Goal: Information Seeking & Learning: Learn about a topic

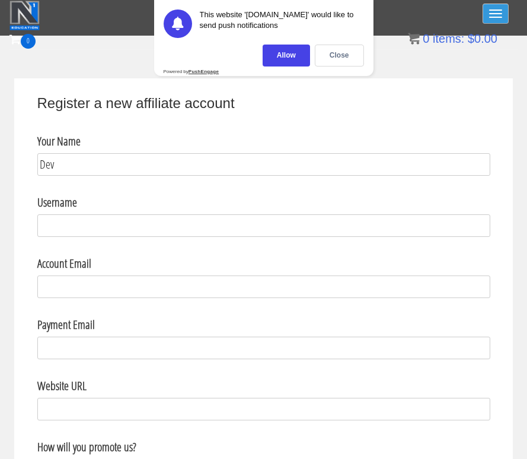
type input "Dev"
click at [501, 10] on span "button" at bounding box center [495, 9] width 13 height 1
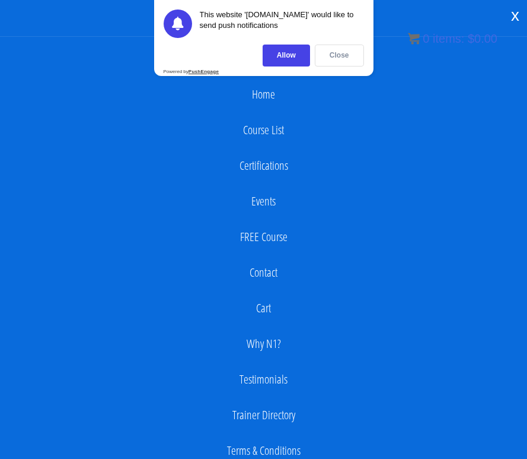
click at [338, 51] on div "Close" at bounding box center [339, 55] width 49 height 22
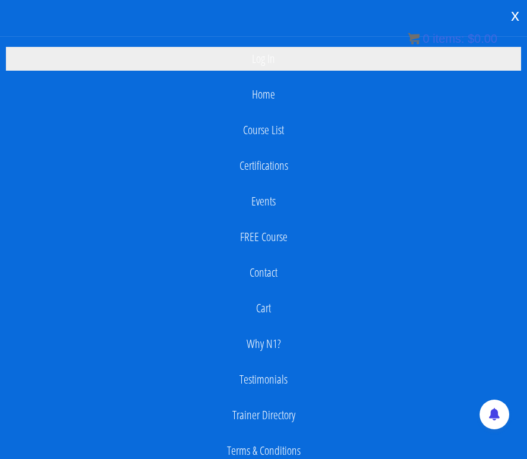
click at [268, 61] on link "Log In" at bounding box center [263, 59] width 515 height 24
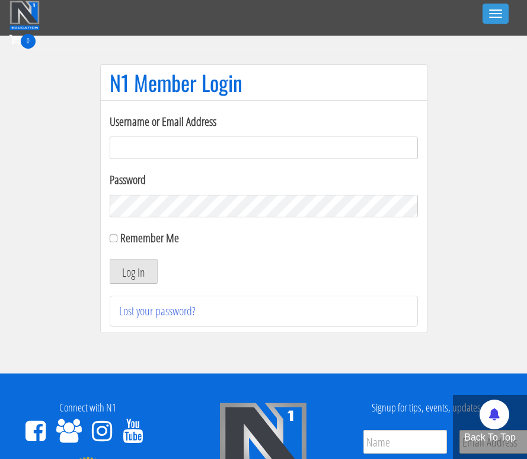
type input "V"
type input "devin.lyons"
click at [146, 264] on button "Log In" at bounding box center [134, 271] width 48 height 25
click at [124, 241] on label "Remember Me" at bounding box center [149, 238] width 59 height 16
click at [117, 241] on input "Remember Me" at bounding box center [114, 238] width 8 height 8
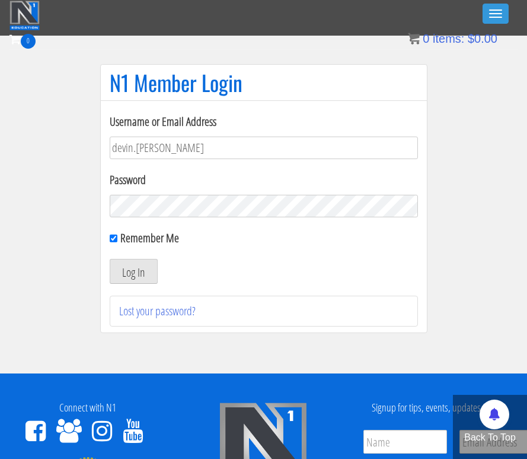
click at [124, 238] on label "Remember Me" at bounding box center [149, 238] width 59 height 16
click at [117, 238] on input "Remember Me" at bounding box center [114, 238] width 8 height 8
checkbox input "false"
click at [109, 235] on div "Username or Email Address devin.lyons Password Remember Me Log In Lost your pas…" at bounding box center [263, 216] width 327 height 233
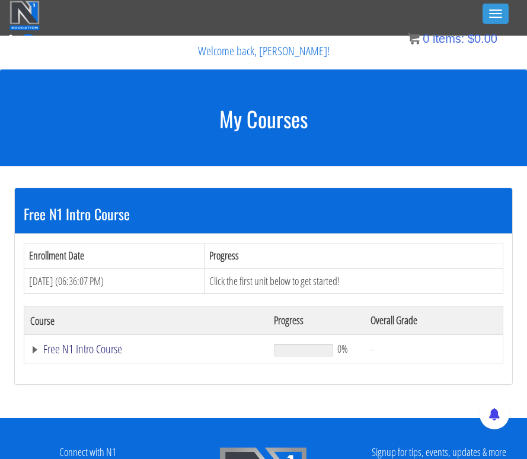
click at [44, 346] on link "Free N1 Intro Course" at bounding box center [146, 349] width 232 height 12
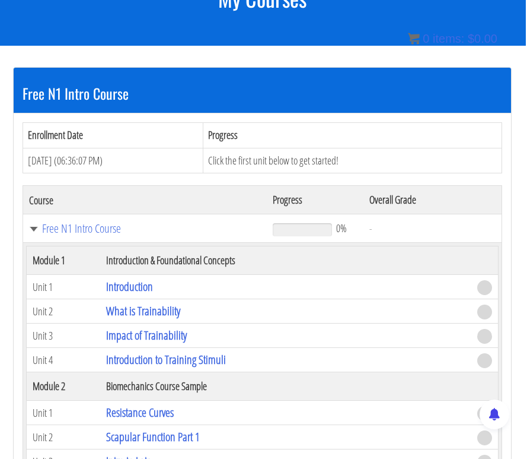
scroll to position [128, 1]
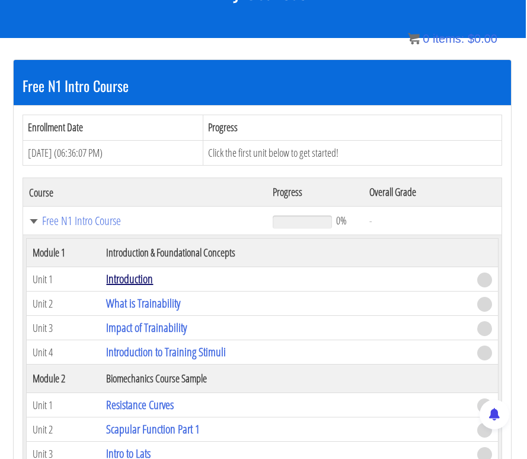
click at [126, 277] on link "Introduction" at bounding box center [129, 278] width 47 height 16
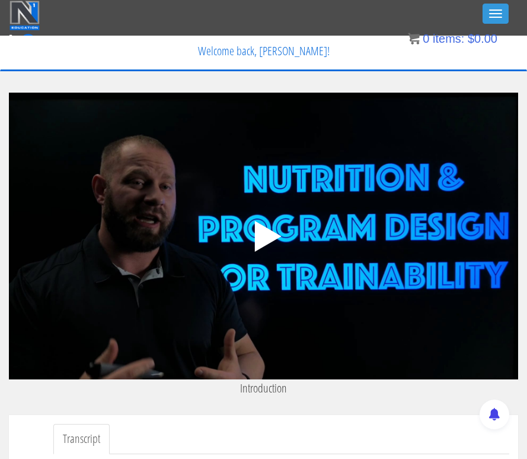
click at [265, 234] on polygon at bounding box center [267, 236] width 27 height 31
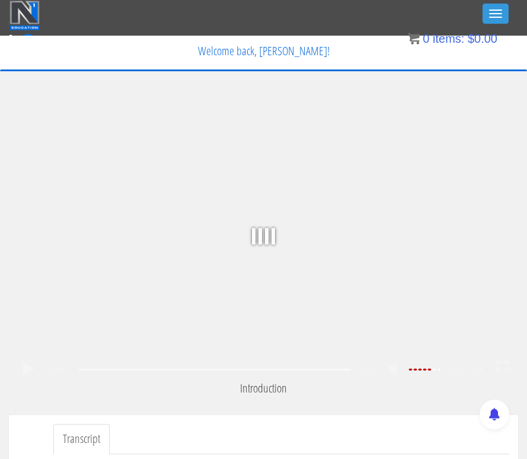
click at [273, 246] on div ".a{fill:#000;opacity:0.65;}.b{fill:#fff;opacity:1.0;} .fp-color-play{opacity:0.…" at bounding box center [264, 236] width 510 height 286
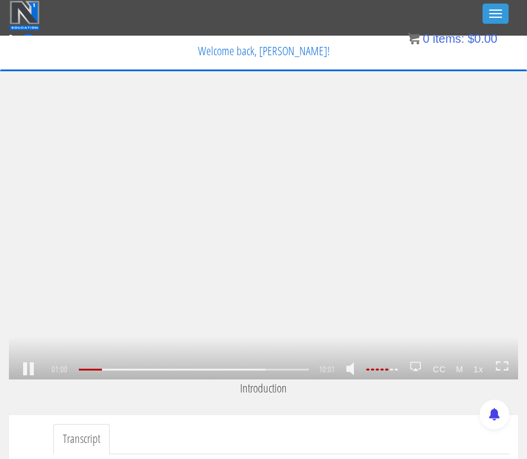
click at [481, 371] on strong "1x" at bounding box center [479, 368] width 20 height 19
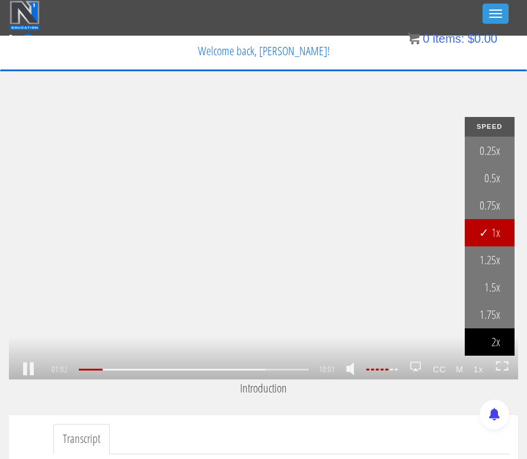
click at [497, 342] on link "2x" at bounding box center [490, 341] width 50 height 27
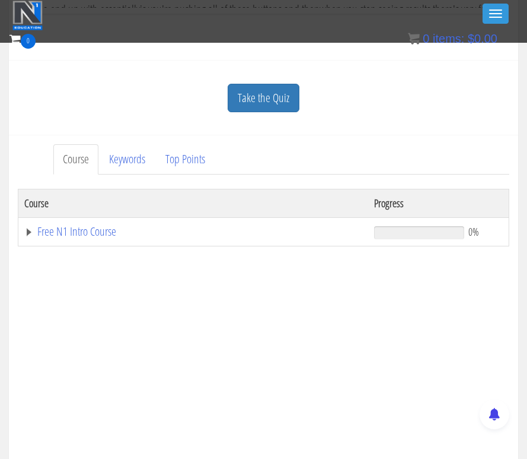
scroll to position [424, 0]
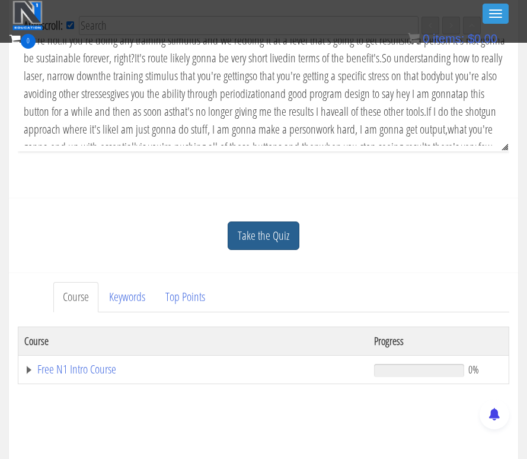
click at [269, 235] on link "Take the Quiz" at bounding box center [264, 235] width 72 height 29
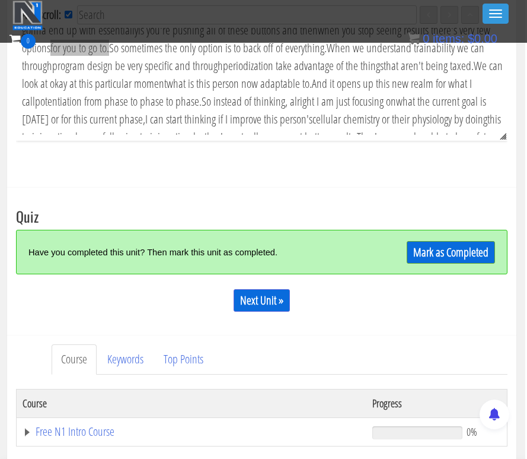
scroll to position [918, 0]
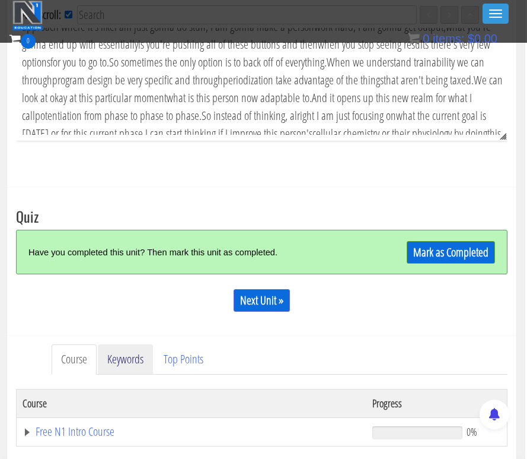
click at [122, 359] on link "Keywords" at bounding box center [125, 359] width 55 height 30
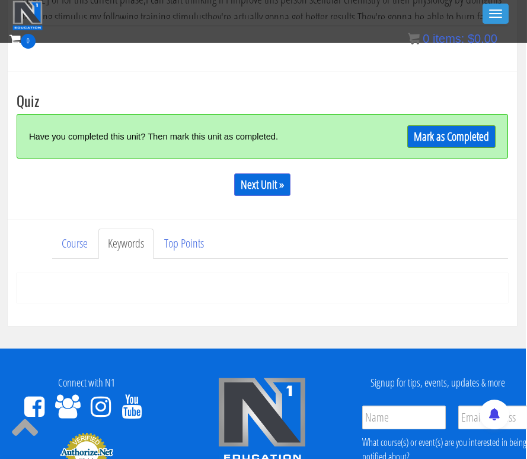
scroll to position [551, 1]
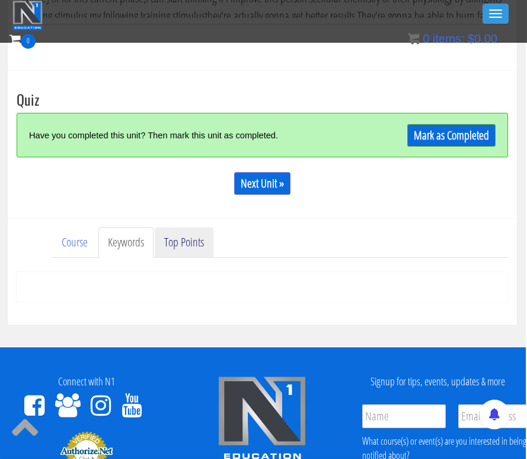
click at [178, 251] on link "Top Points" at bounding box center [184, 242] width 59 height 30
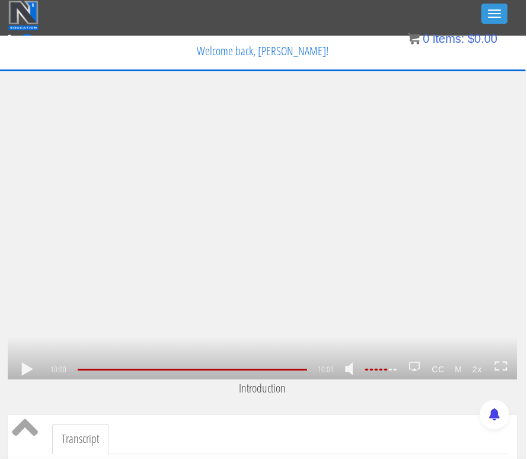
scroll to position [0, 1]
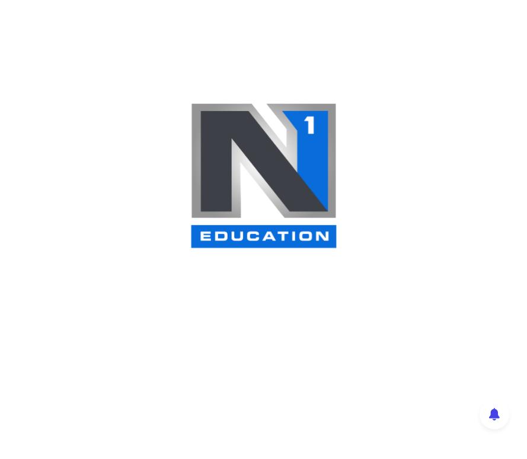
scroll to position [128, 0]
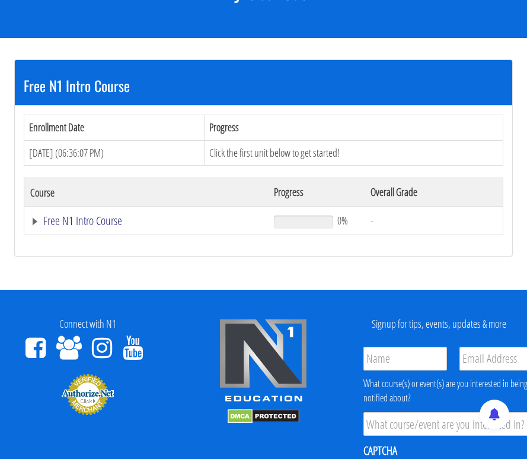
click at [90, 219] on link "Free N1 Intro Course" at bounding box center [146, 221] width 232 height 12
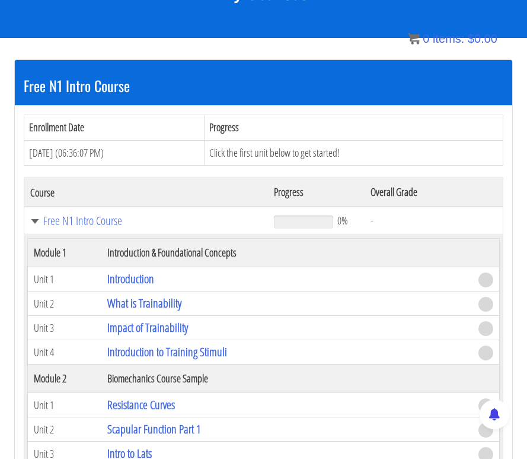
click at [489, 280] on span at bounding box center [486, 279] width 15 height 15
click at [141, 277] on link "Introduction" at bounding box center [130, 278] width 47 height 16
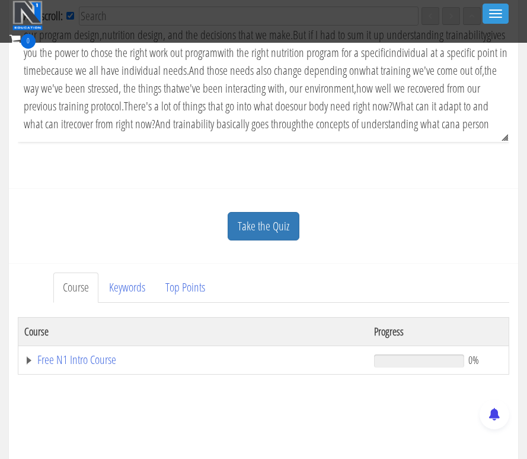
scroll to position [72, 0]
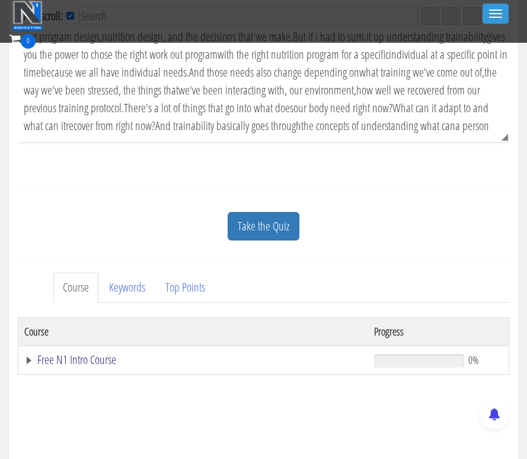
click at [27, 362] on link "Free N1 Intro Course" at bounding box center [193, 360] width 338 height 12
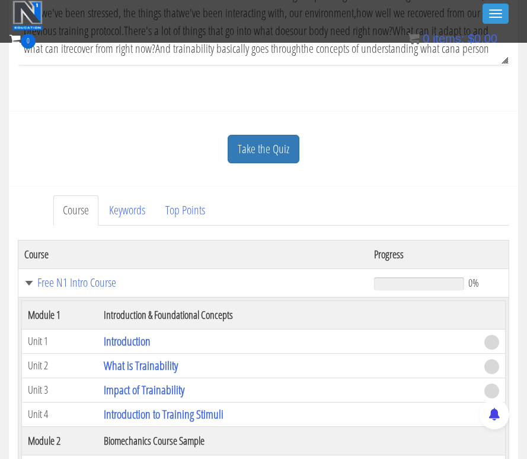
scroll to position [516, 0]
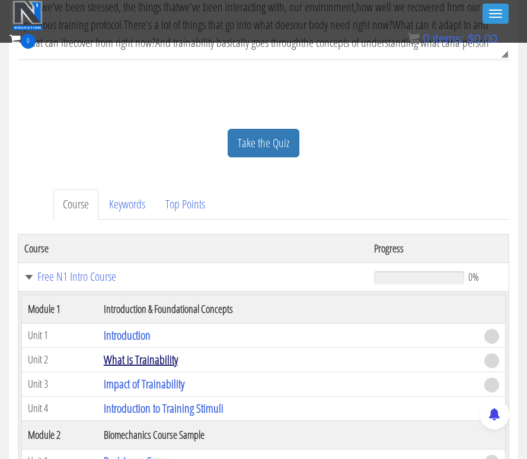
click at [125, 357] on link "What is Trainability" at bounding box center [141, 359] width 74 height 16
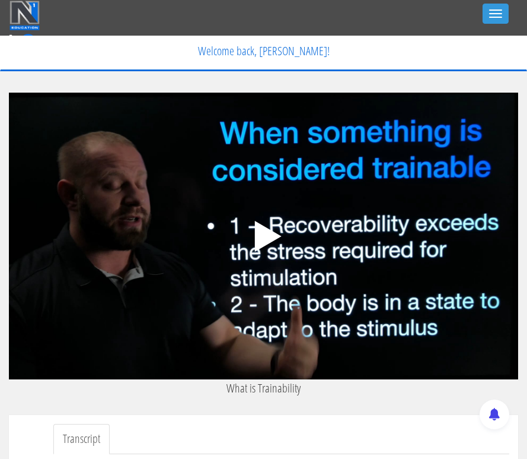
click at [272, 237] on polygon at bounding box center [267, 236] width 27 height 31
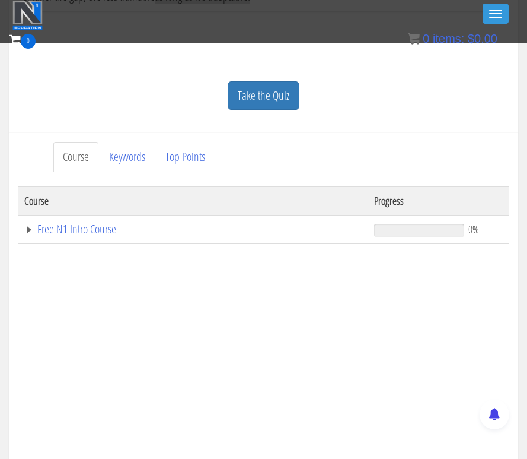
scroll to position [596, 0]
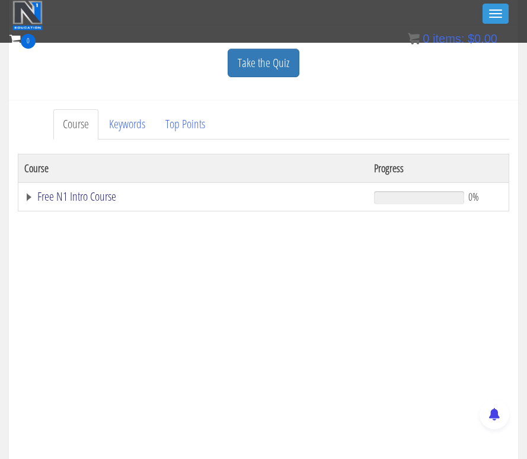
click at [31, 198] on link "Free N1 Intro Course" at bounding box center [193, 196] width 338 height 12
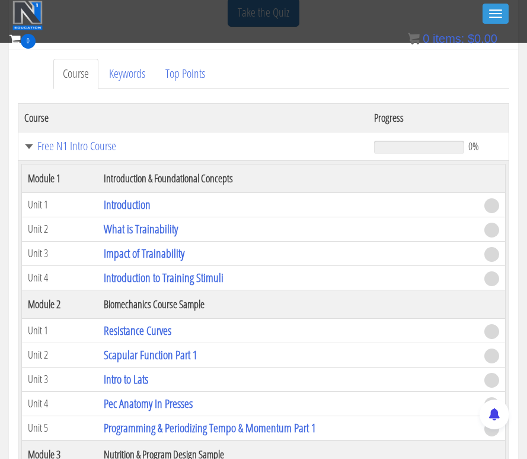
scroll to position [646, 0]
click at [147, 280] on link "Introduction to Training Stimuli" at bounding box center [164, 278] width 120 height 16
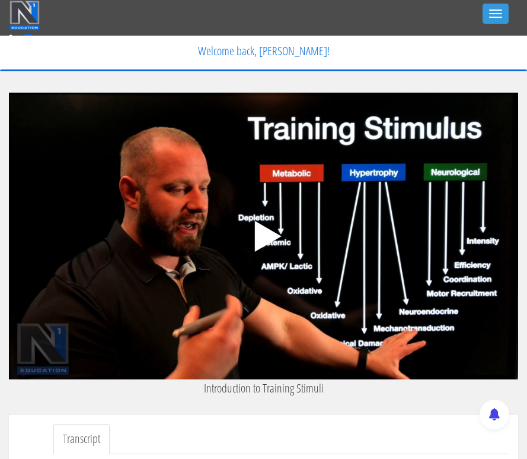
click at [261, 233] on polygon at bounding box center [267, 236] width 27 height 31
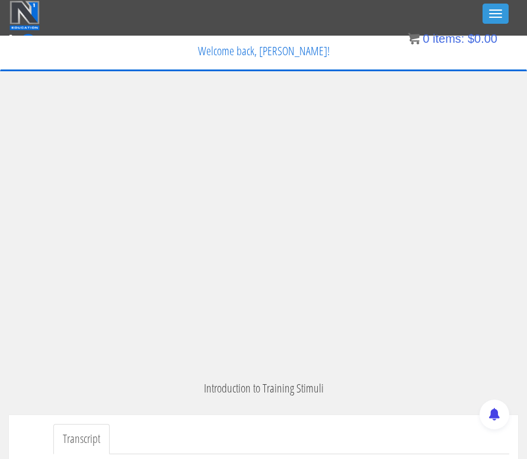
scroll to position [2431, 0]
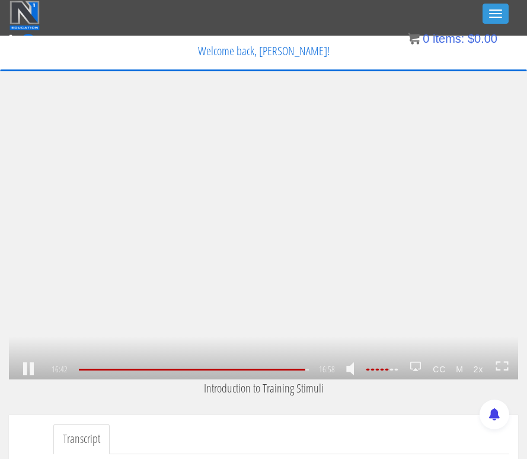
click at [246, 300] on div ".a{fill:#000;opacity:0.65;}.b{fill:#fff;opacity:1.0;} .fp-color-play{opacity:0.…" at bounding box center [264, 236] width 510 height 286
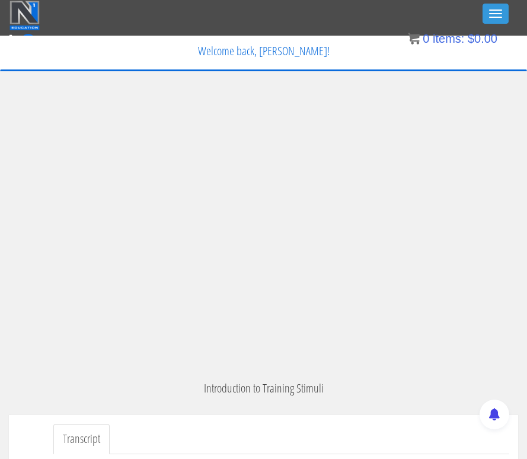
click at [286, 203] on div ".a{fill:#000;opacity:0.65;}.b{fill:#fff;opacity:1.0;} .fp-color-play{opacity:0.…" at bounding box center [264, 236] width 510 height 286
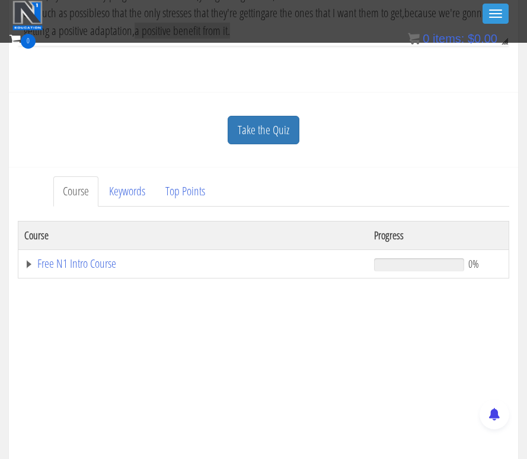
scroll to position [530, 0]
click at [72, 266] on link "Free N1 Intro Course" at bounding box center [193, 262] width 338 height 12
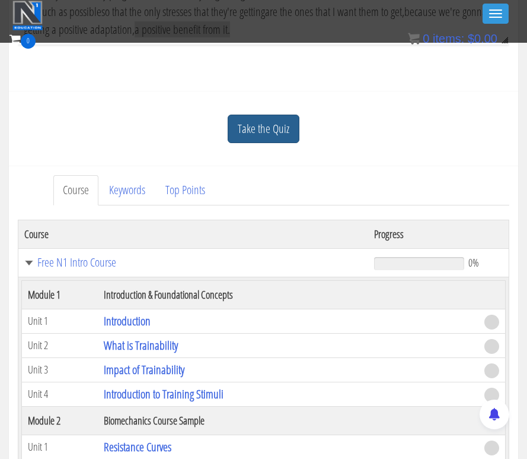
click at [257, 132] on link "Take the Quiz" at bounding box center [264, 128] width 72 height 29
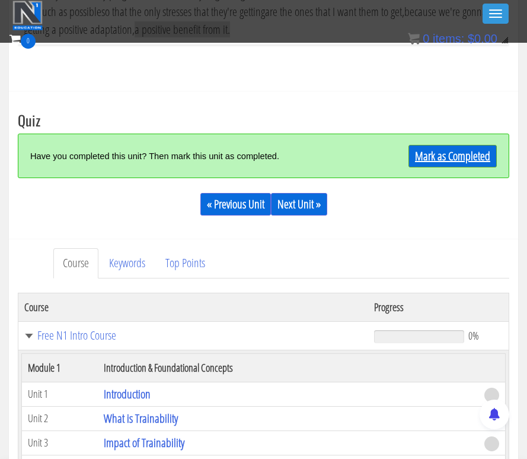
click at [418, 160] on link "Mark as Completed" at bounding box center [453, 156] width 88 height 23
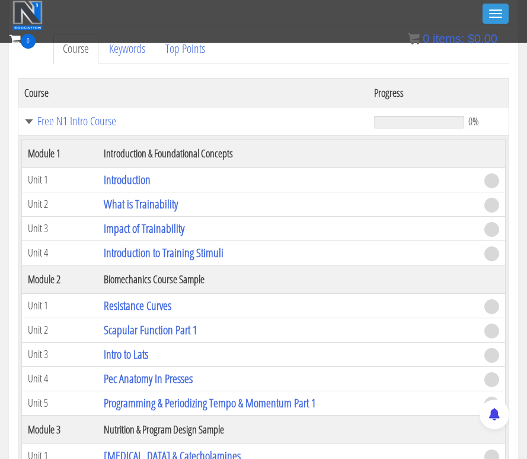
scroll to position [762, 0]
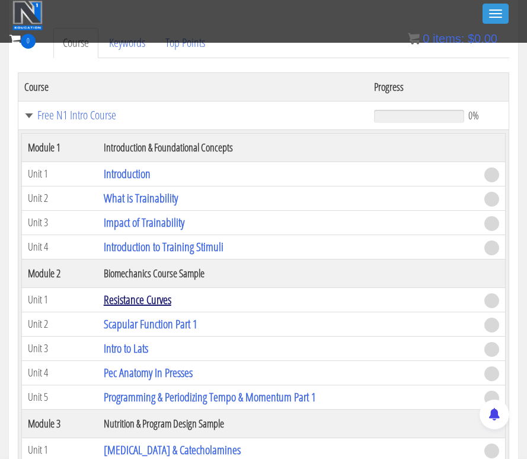
click at [135, 301] on link "Resistance Curves" at bounding box center [138, 299] width 68 height 16
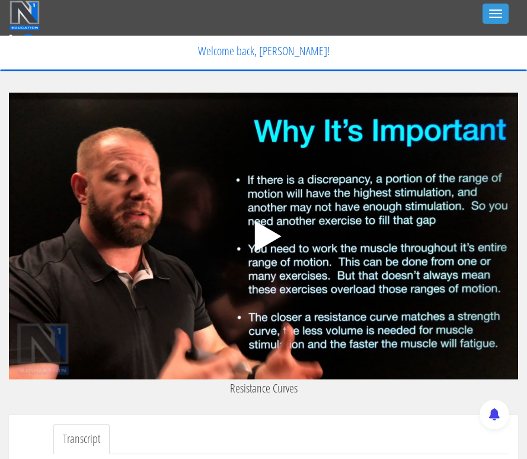
click at [243, 231] on icon ".fp-color-play{opacity:0.65;}.controlbutton{fill:#fff;}" at bounding box center [264, 236] width 75 height 75
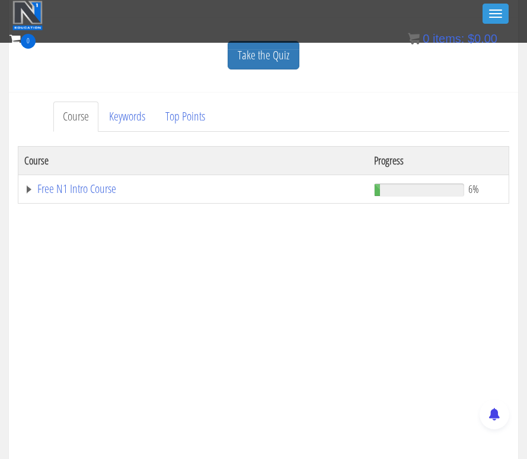
scroll to position [607, 0]
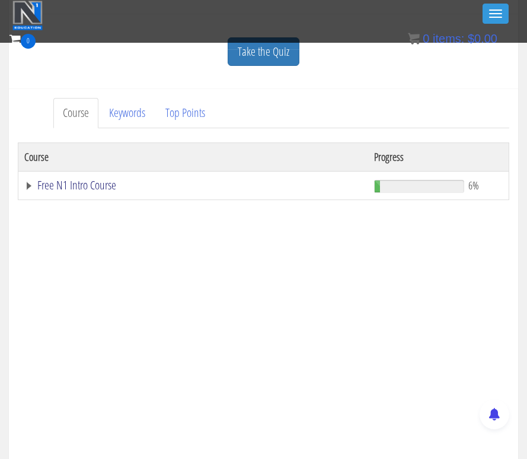
click at [55, 179] on link "Free N1 Intro Course" at bounding box center [193, 185] width 338 height 12
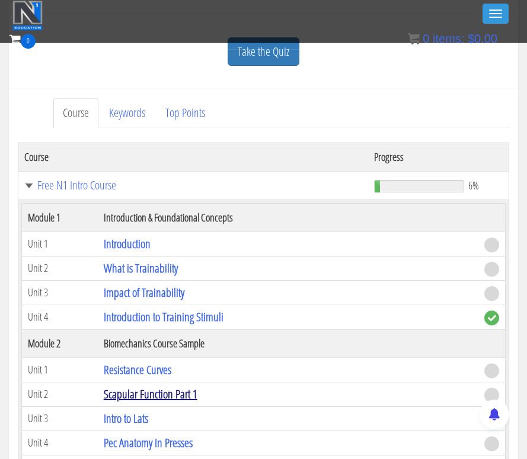
click at [161, 394] on link "Scapular Function Part 1" at bounding box center [151, 394] width 94 height 16
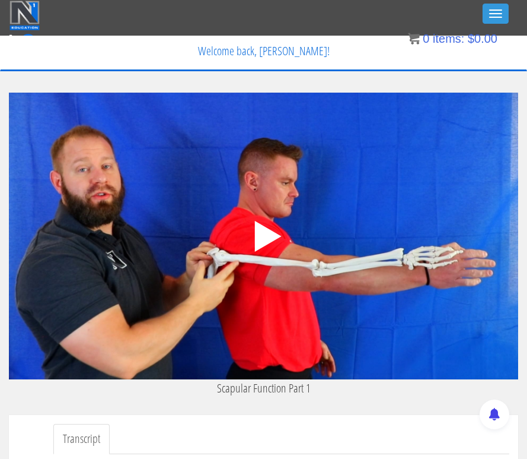
click at [387, 351] on div ".a{fill:#000;opacity:0.65;}.b{fill:#fff;opacity:1.0;} .fp-color-play{opacity:0.…" at bounding box center [264, 236] width 510 height 286
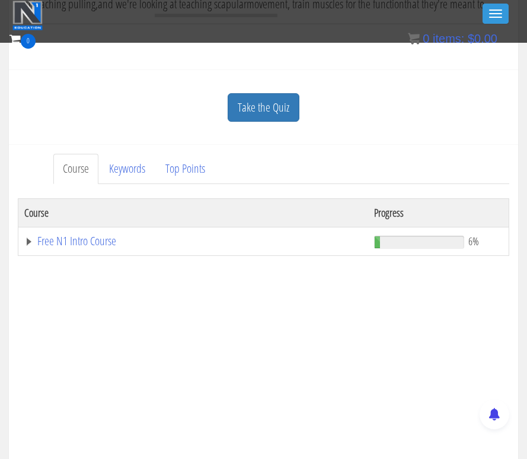
scroll to position [539, 0]
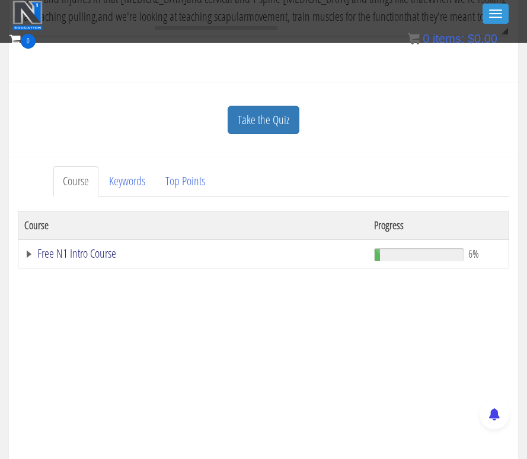
click at [105, 254] on link "Free N1 Intro Course" at bounding box center [193, 253] width 338 height 12
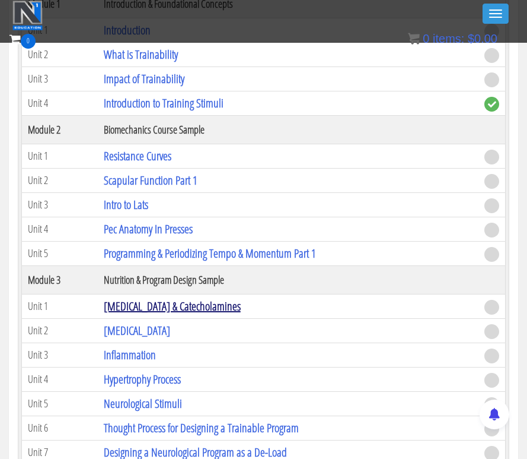
scroll to position [828, 0]
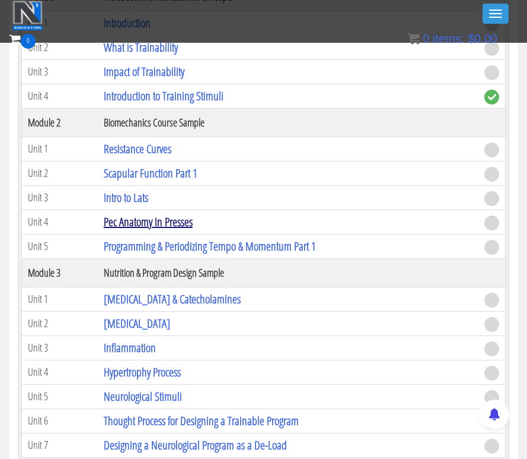
click at [114, 221] on link "Pec Anatomy In Presses" at bounding box center [148, 222] width 89 height 16
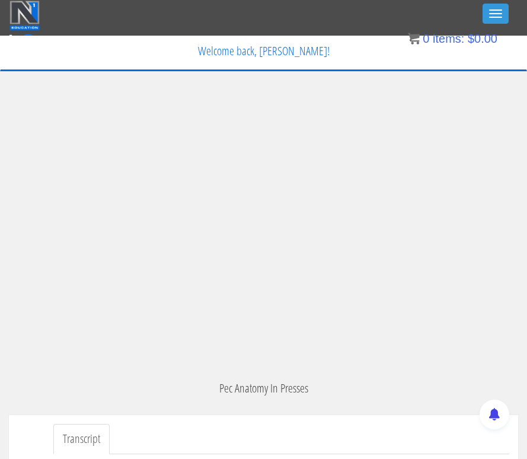
click at [318, 0] on nav "Toggle navigation 0 Certs Course List Events FREE Course Course Preview – Biome…" at bounding box center [263, 18] width 527 height 36
